Goal: Information Seeking & Learning: Learn about a topic

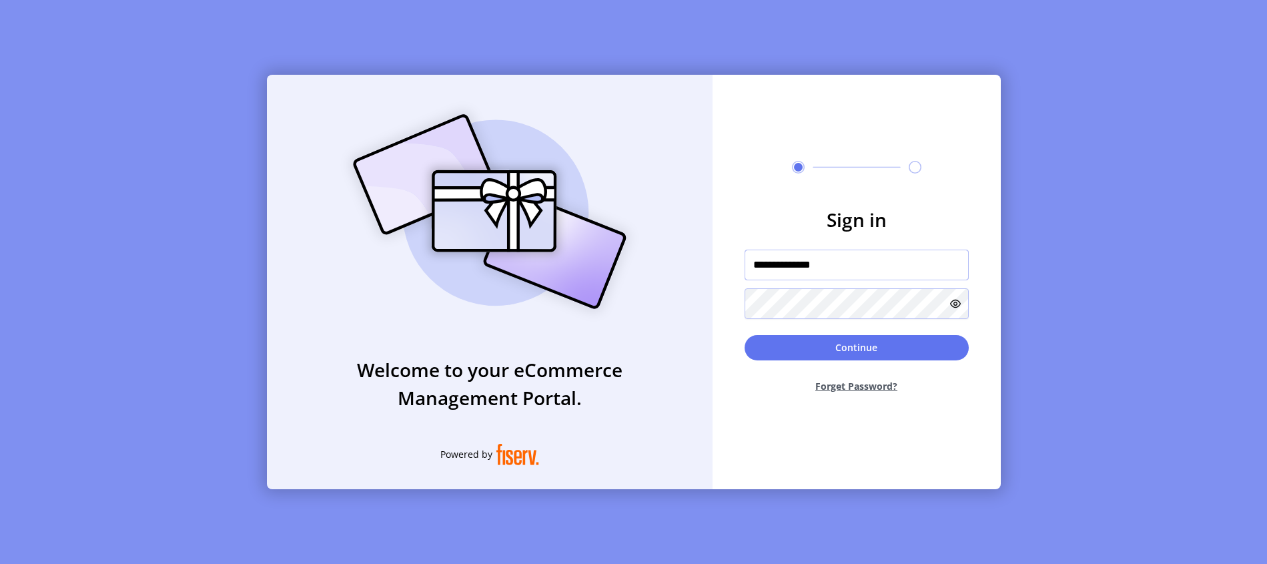
click at [845, 278] on input "**********" at bounding box center [857, 265] width 224 height 31
type input "**********"
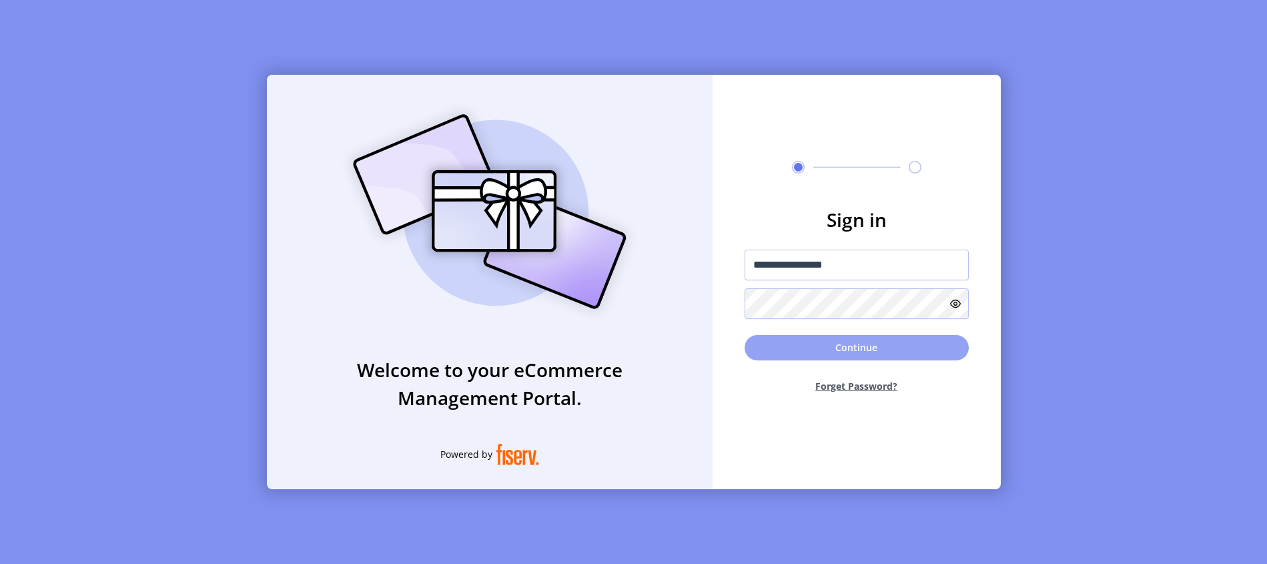
click at [845, 350] on button "Continue" at bounding box center [857, 347] width 224 height 25
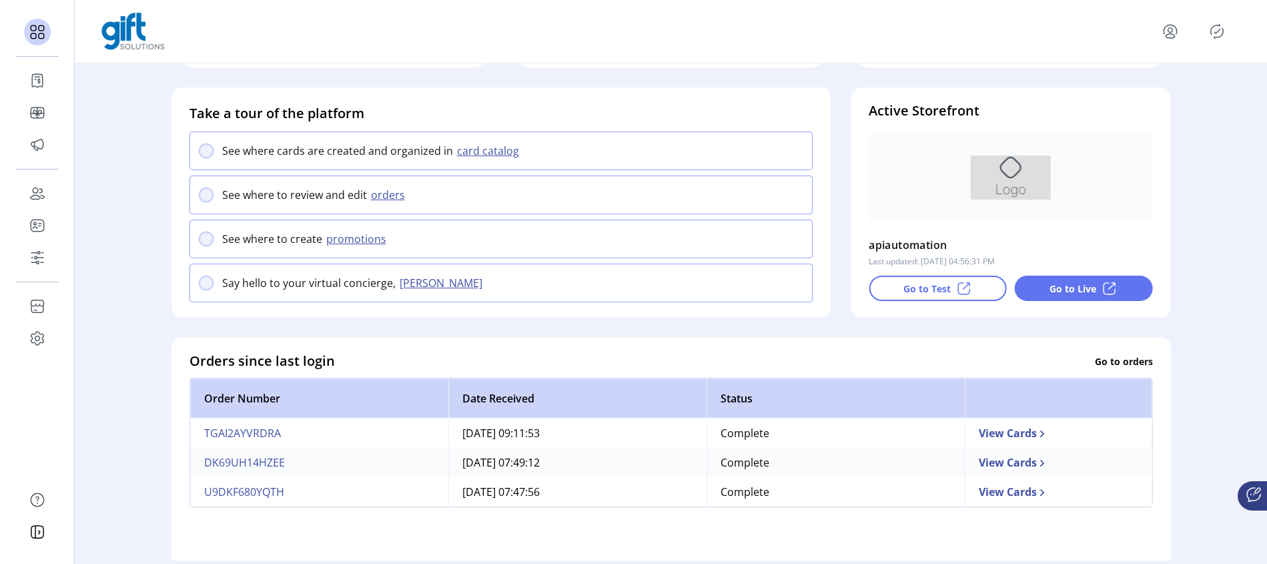
scroll to position [173, 0]
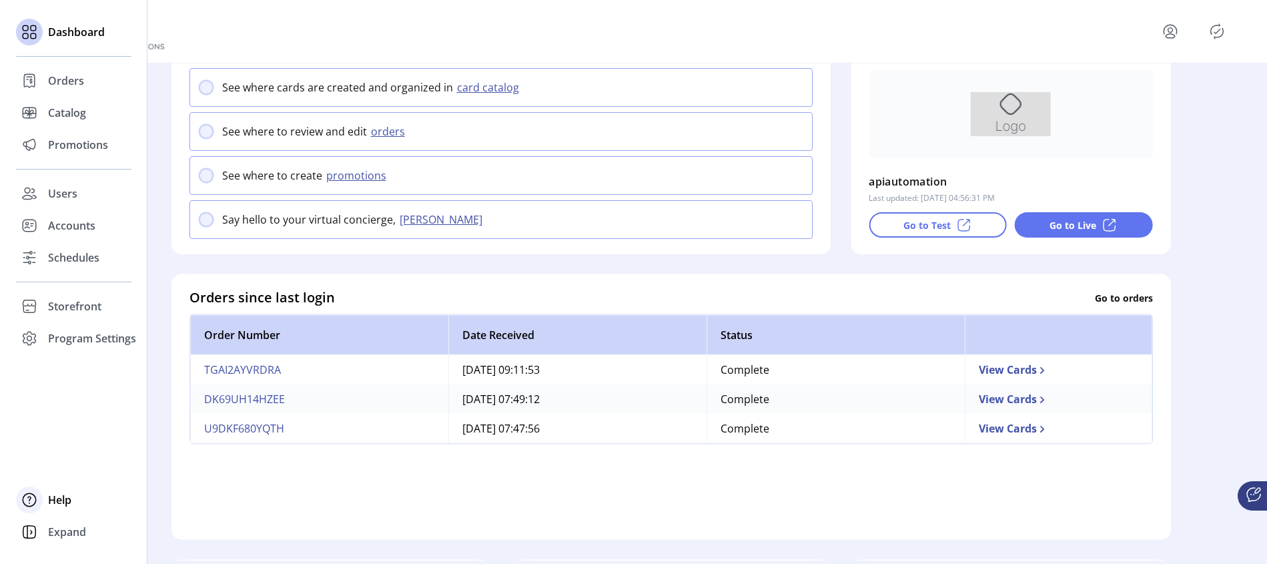
click at [58, 499] on span "Help" at bounding box center [59, 500] width 23 height 16
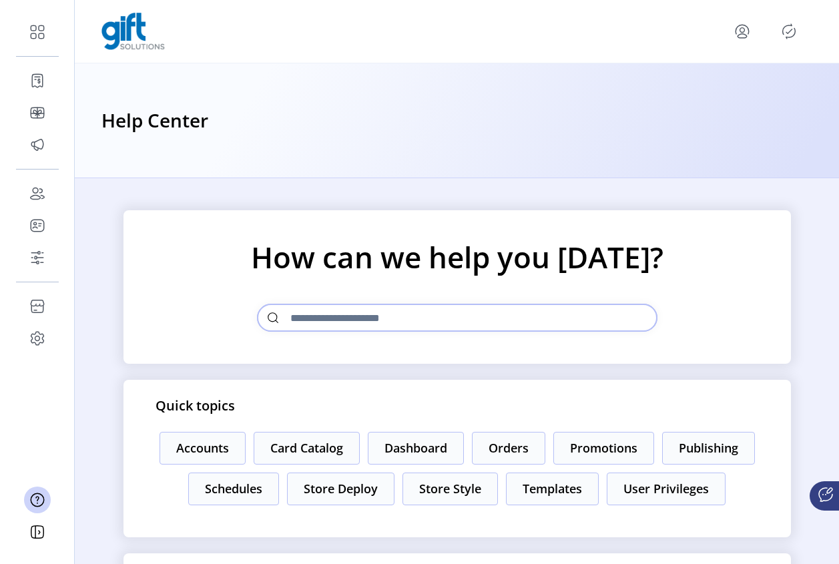
click at [333, 319] on input "text" at bounding box center [457, 318] width 400 height 28
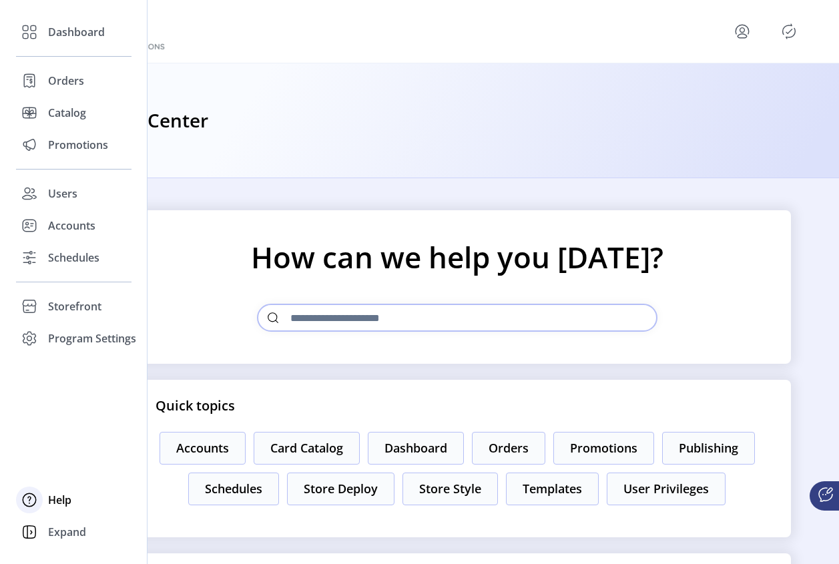
click at [52, 506] on span "Help" at bounding box center [59, 500] width 23 height 16
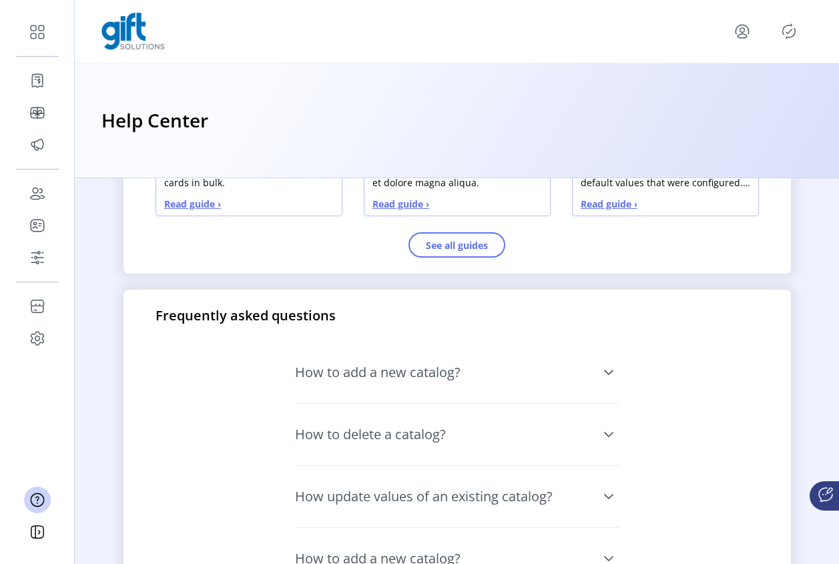
scroll to position [1012, 0]
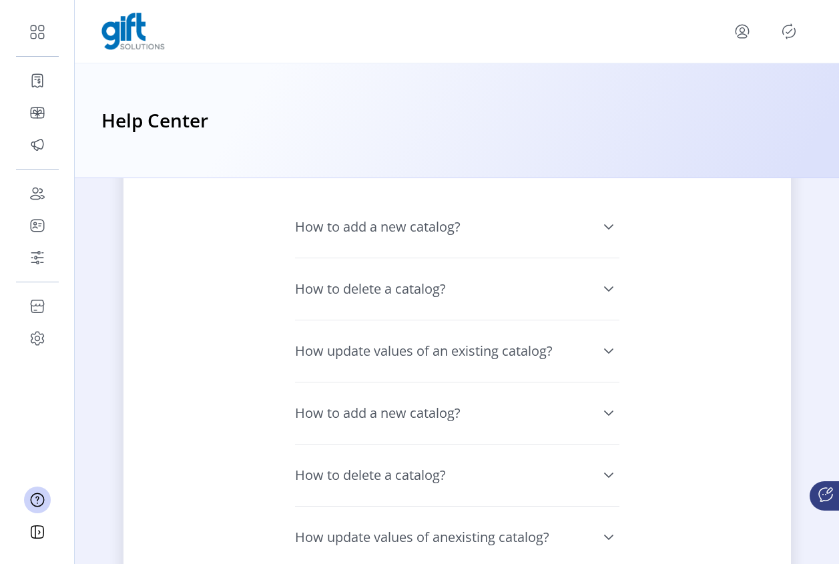
click at [603, 418] on icon at bounding box center [608, 413] width 11 height 11
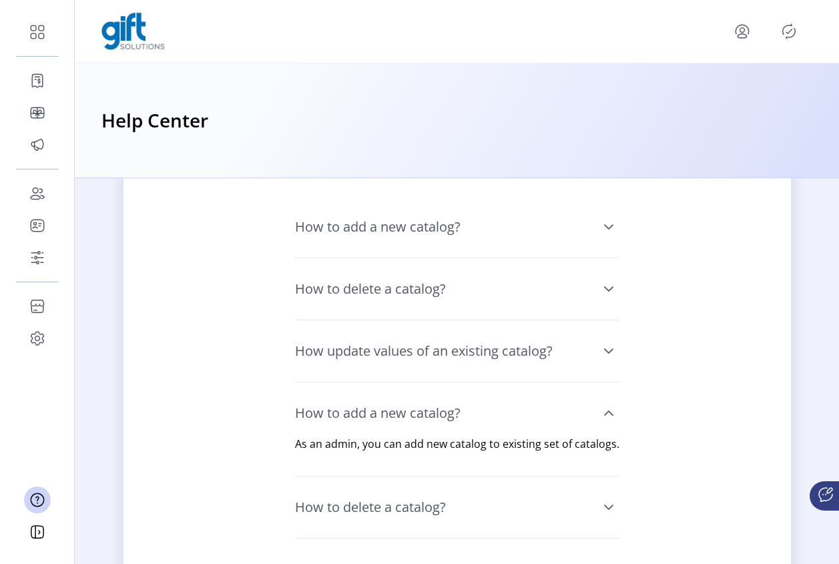
drag, startPoint x: 603, startPoint y: 414, endPoint x: 564, endPoint y: 476, distance: 72.6
click at [603, 414] on icon at bounding box center [608, 413] width 11 height 11
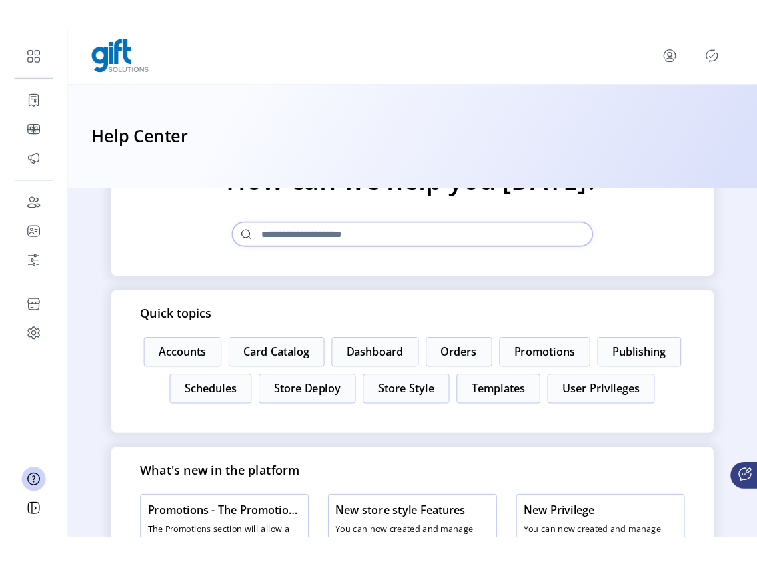
scroll to position [0, 0]
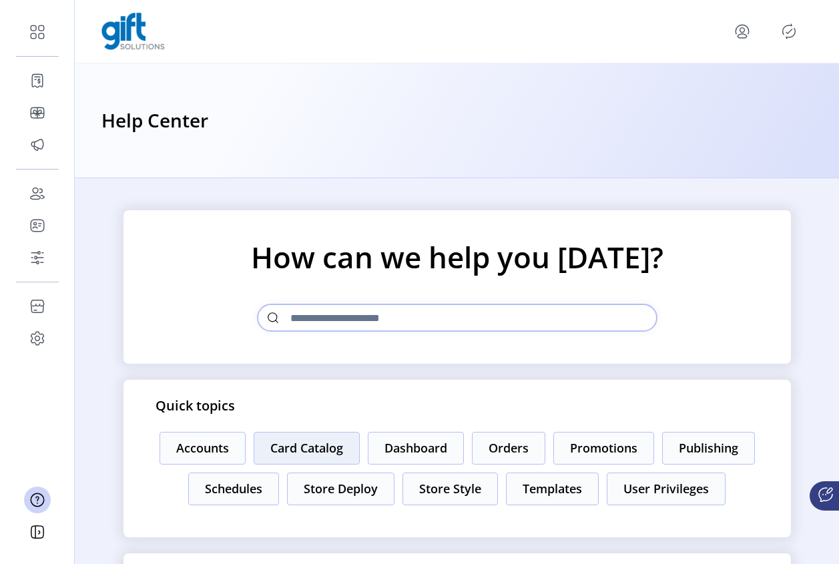
click at [278, 450] on button "Card Catalog" at bounding box center [307, 448] width 106 height 33
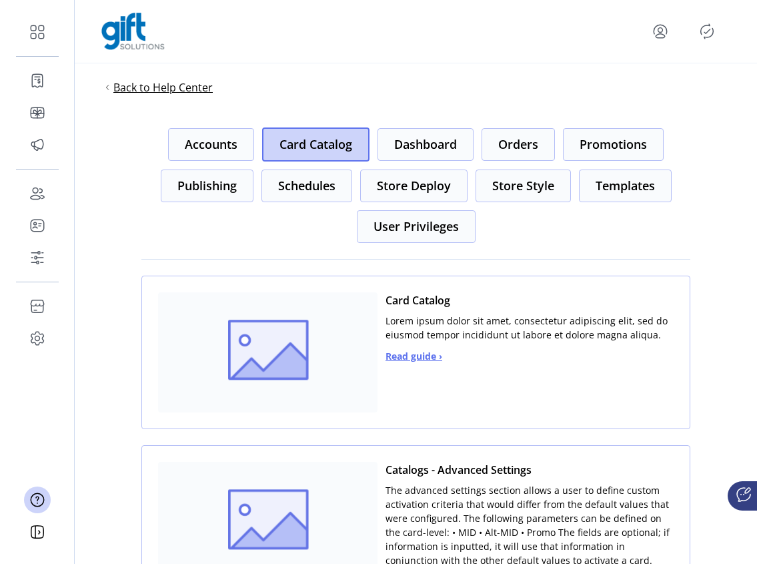
click at [161, 93] on span "Back to Help Center" at bounding box center [162, 87] width 99 height 16
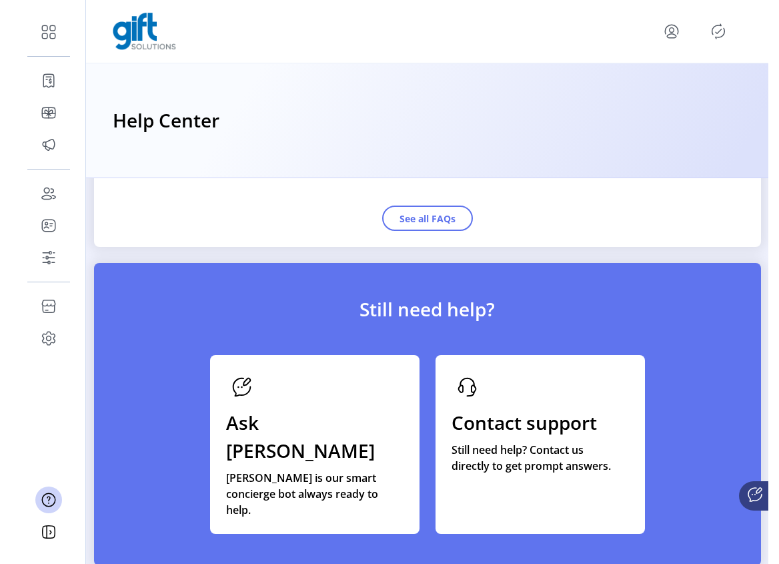
scroll to position [1443, 0]
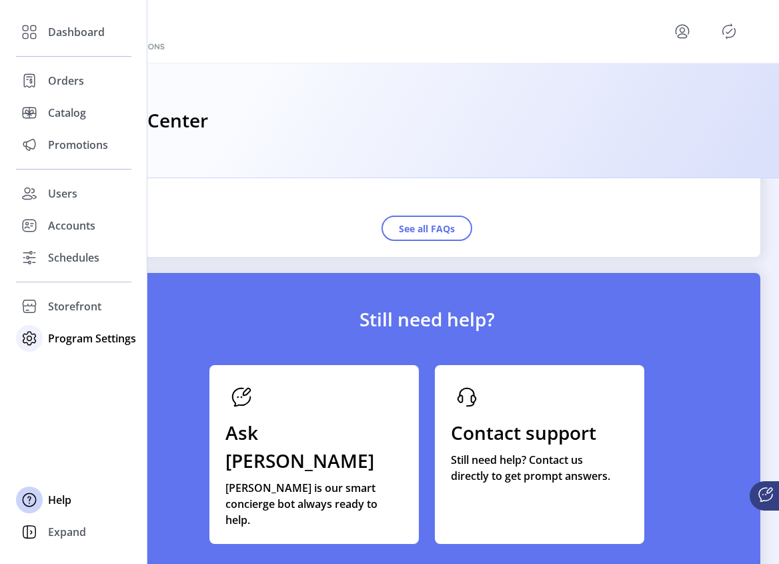
click at [64, 337] on span "Program Settings" at bounding box center [92, 338] width 88 height 16
click at [71, 312] on span "Storefront" at bounding box center [74, 306] width 53 height 16
click at [70, 337] on span "Configuration" at bounding box center [83, 333] width 70 height 16
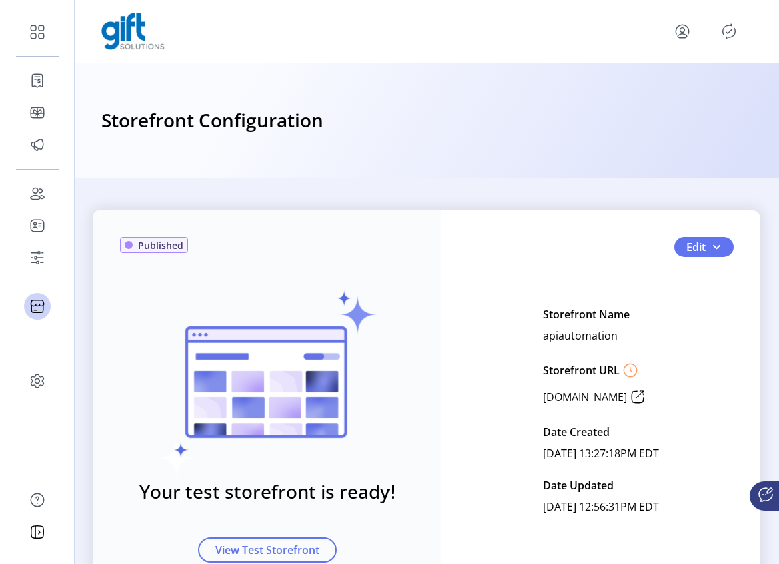
scroll to position [79, 0]
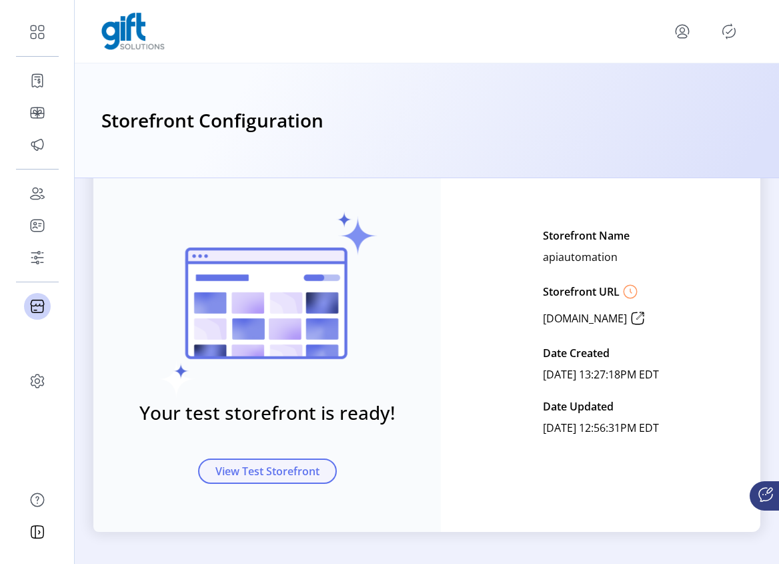
click at [271, 468] on span "View Test Storefront" at bounding box center [268, 471] width 104 height 16
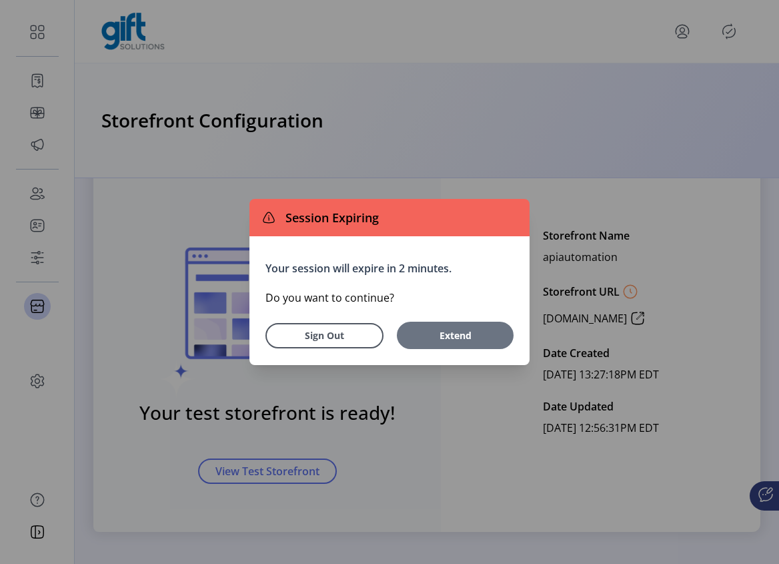
click at [462, 333] on span "Extend" at bounding box center [455, 335] width 103 height 14
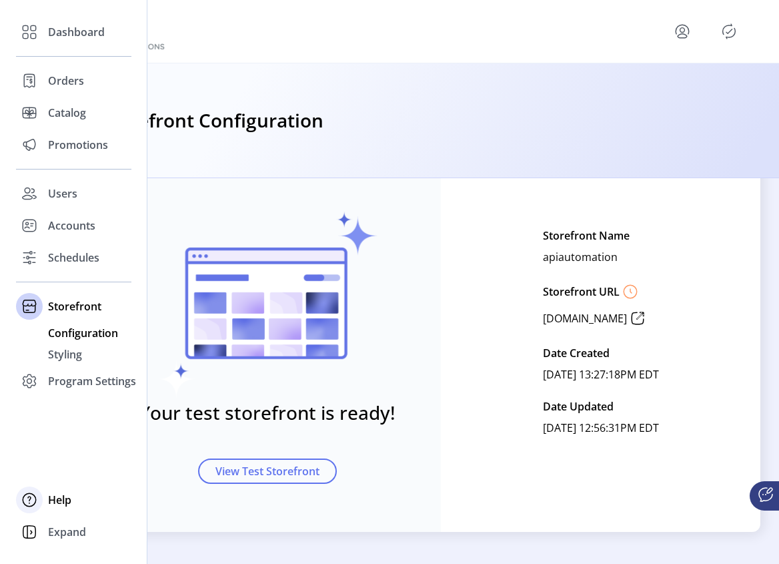
click at [59, 508] on div "Help" at bounding box center [73, 500] width 115 height 32
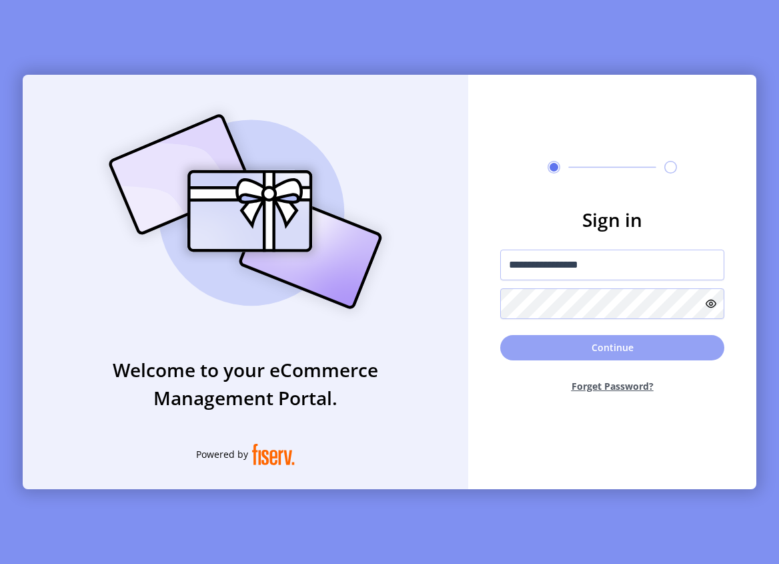
click at [617, 340] on button "Continue" at bounding box center [612, 347] width 224 height 25
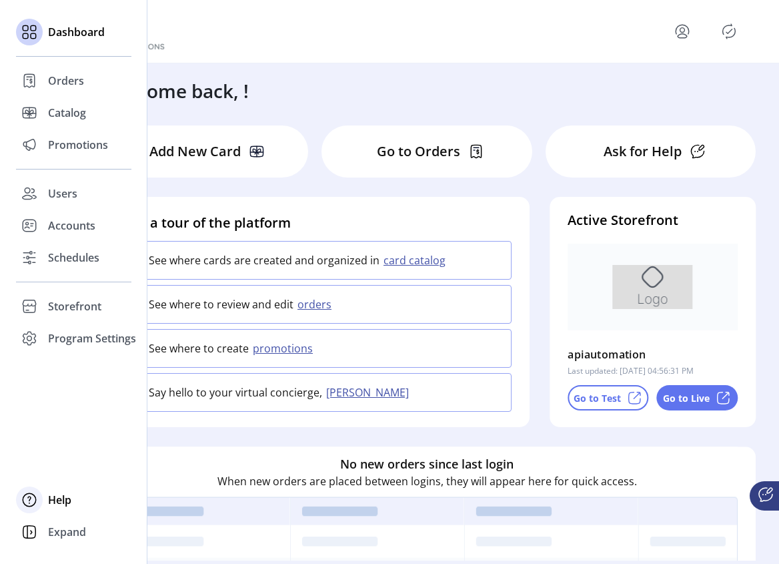
click at [49, 508] on div "Help" at bounding box center [73, 500] width 115 height 32
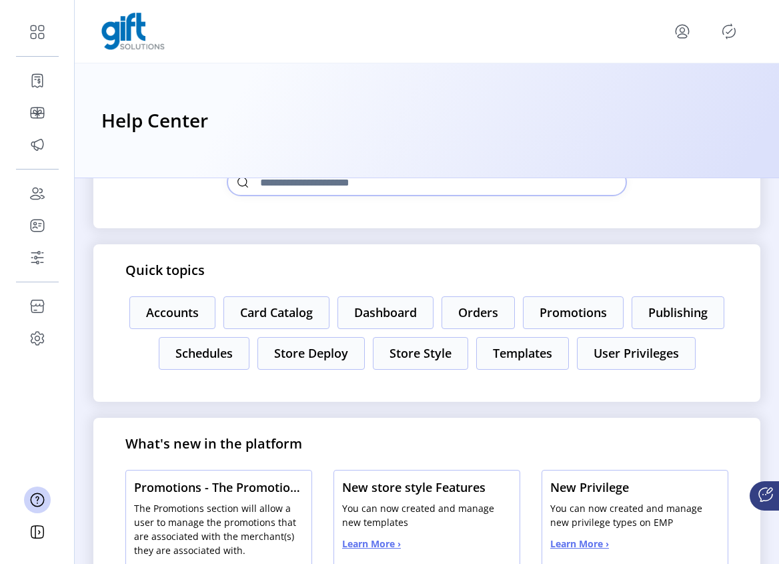
scroll to position [174, 0]
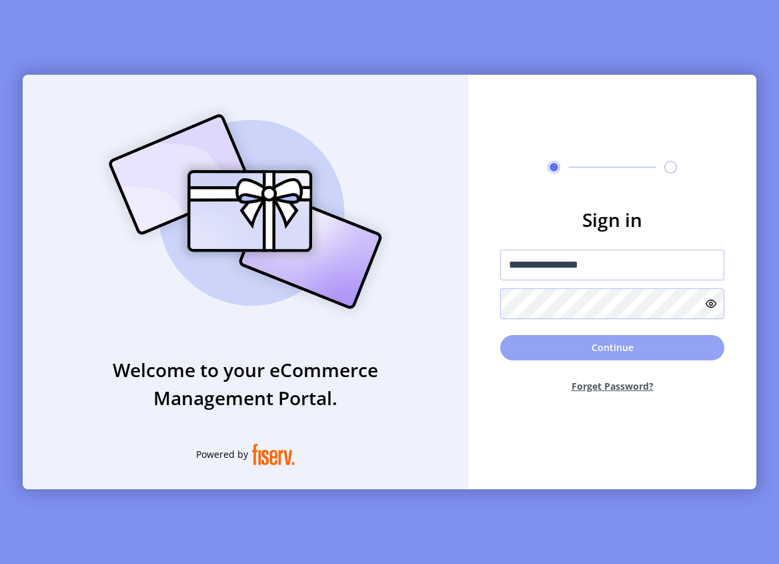
click at [574, 338] on button "Continue" at bounding box center [612, 347] width 224 height 25
click at [586, 341] on button "Continue" at bounding box center [612, 347] width 224 height 25
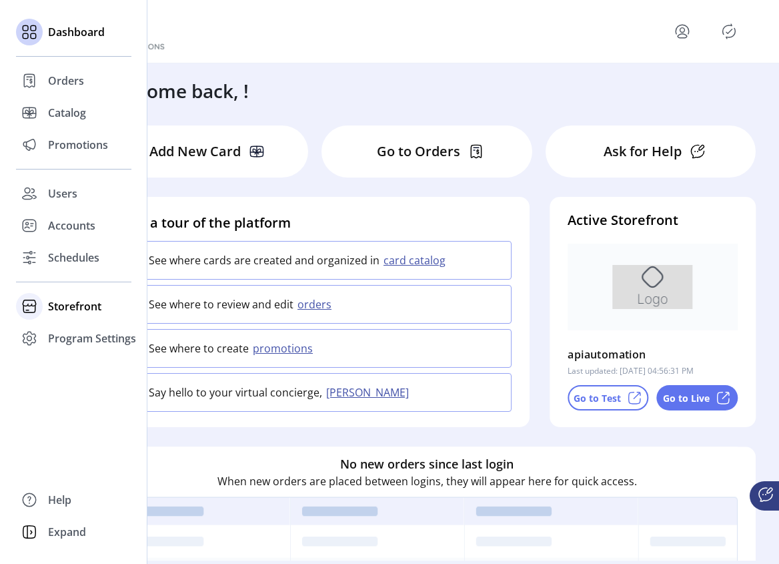
click at [19, 304] on icon at bounding box center [29, 306] width 21 height 21
click at [66, 500] on span "Help" at bounding box center [59, 500] width 23 height 16
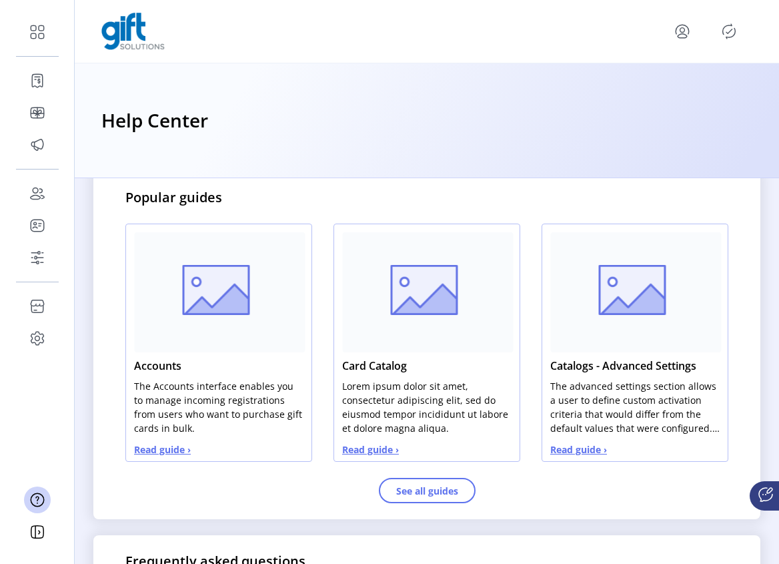
scroll to position [625, 0]
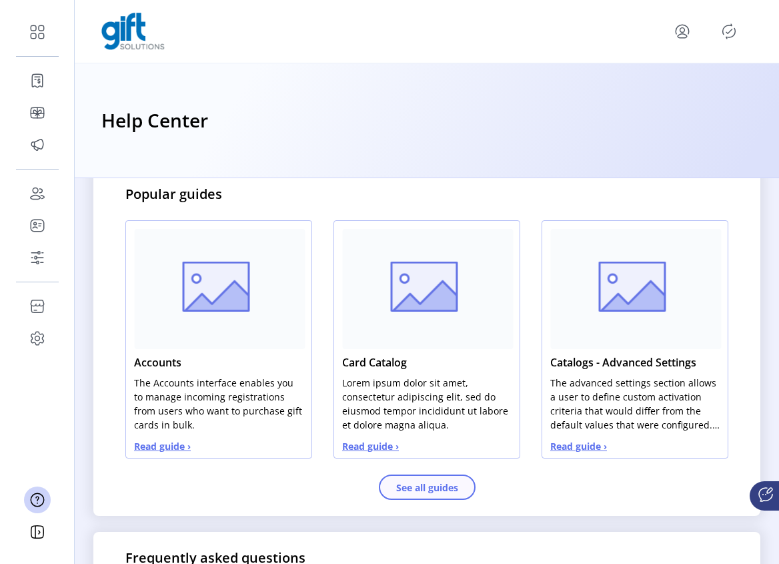
click at [433, 490] on button "See all guides" at bounding box center [427, 486] width 97 height 25
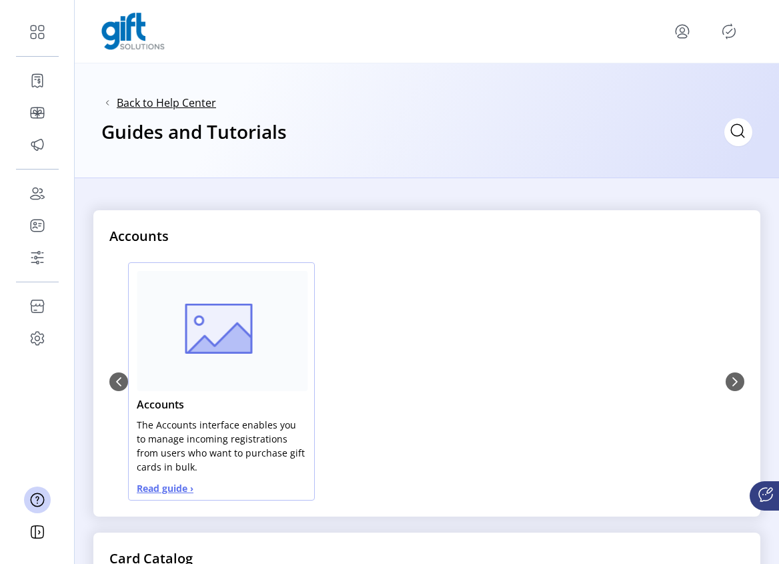
click at [141, 106] on span "Back to Help Center" at bounding box center [166, 103] width 99 height 16
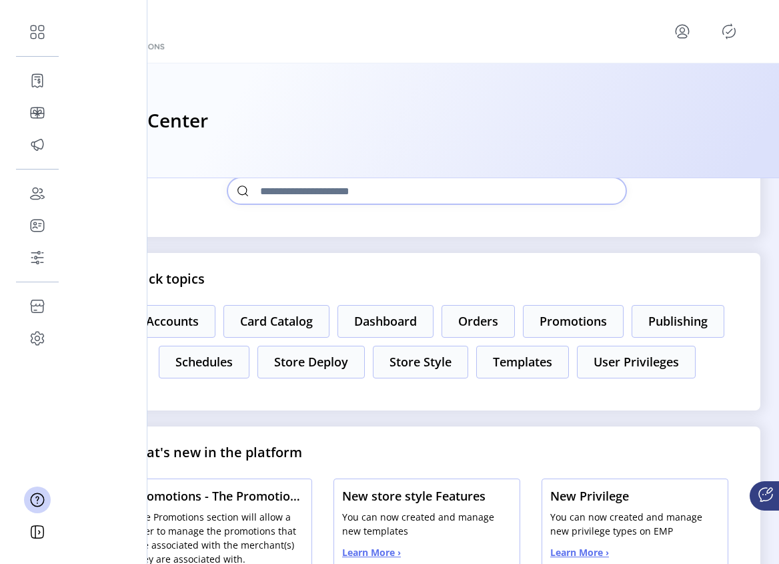
scroll to position [142, 0]
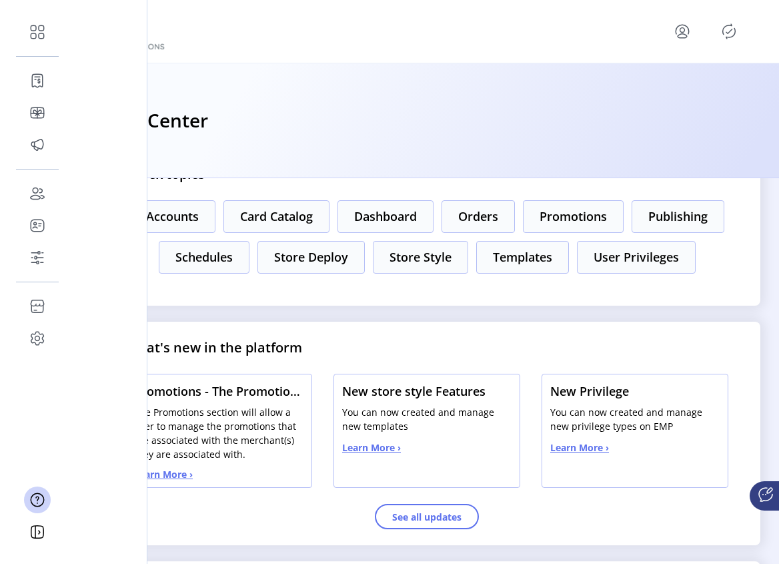
scroll to position [242, 0]
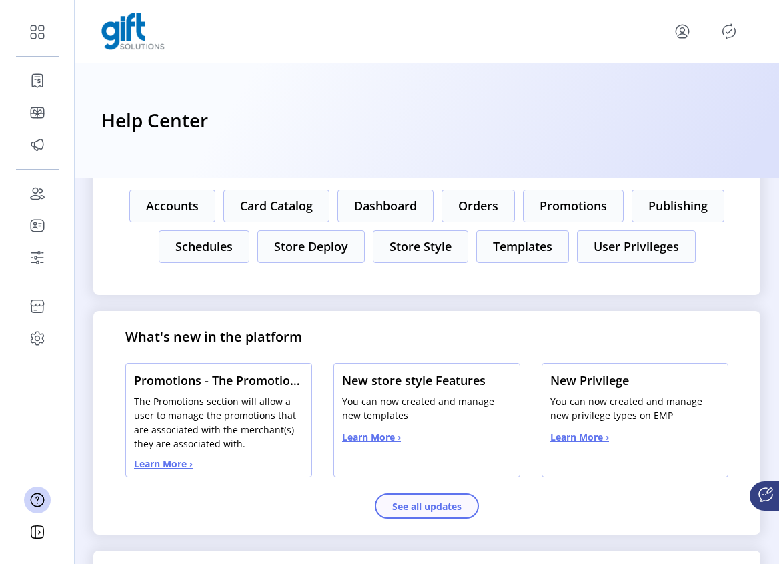
click at [425, 510] on button "See all updates" at bounding box center [427, 505] width 104 height 25
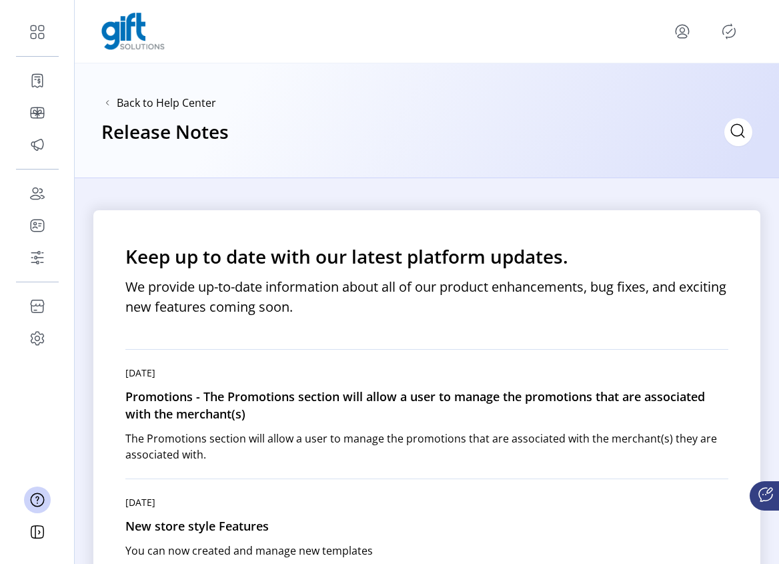
click at [106, 97] on icon at bounding box center [107, 103] width 12 height 12
click at [112, 105] on icon at bounding box center [107, 103] width 12 height 12
click at [139, 104] on span "Back to Help Center" at bounding box center [166, 103] width 99 height 16
